Goal: Navigation & Orientation: Understand site structure

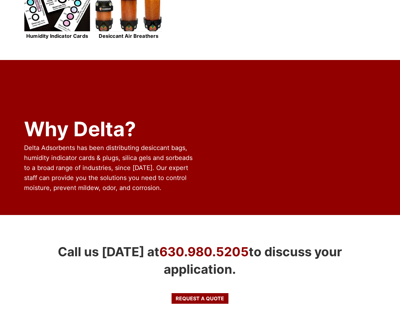
scroll to position [550, 0]
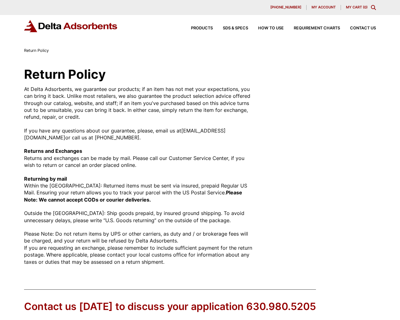
scroll to position [98, 0]
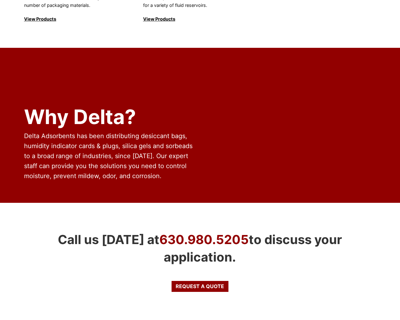
scroll to position [1121, 0]
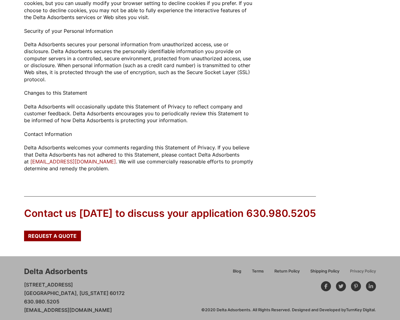
scroll to position [630, 0]
